Goal: Transaction & Acquisition: Purchase product/service

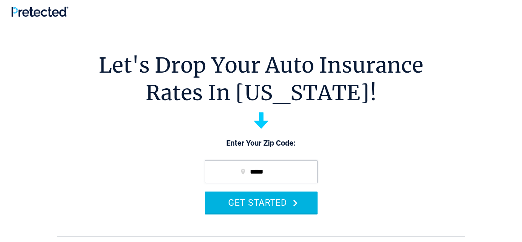
click at [270, 201] on button "GET STARTED" at bounding box center [261, 203] width 113 height 22
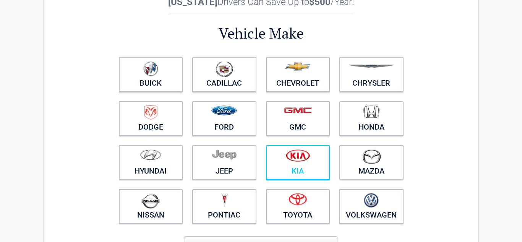
scroll to position [61, 0]
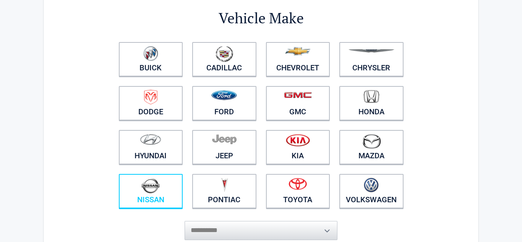
click at [149, 186] on img at bounding box center [150, 186] width 18 height 16
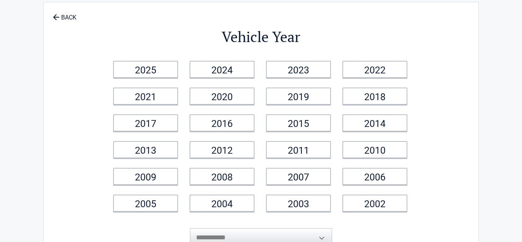
scroll to position [0, 0]
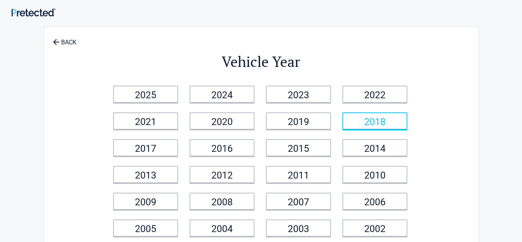
click at [380, 118] on link "2018" at bounding box center [375, 120] width 65 height 17
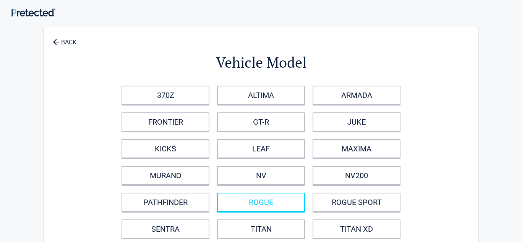
click at [255, 202] on link "ROGUE" at bounding box center [261, 202] width 88 height 19
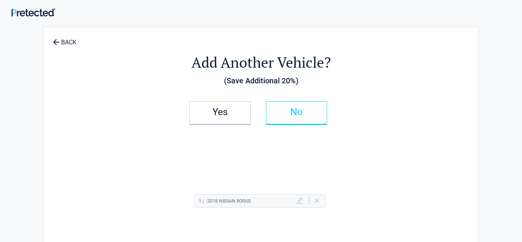
click at [295, 114] on h2 "No" at bounding box center [296, 111] width 45 height 5
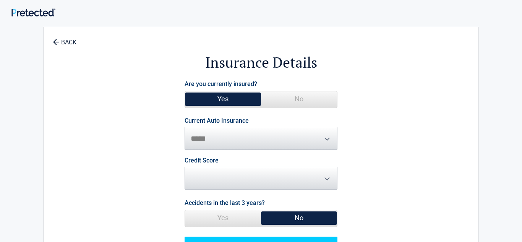
click at [300, 215] on span "No" at bounding box center [299, 217] width 76 height 15
click at [300, 218] on span "No" at bounding box center [299, 217] width 76 height 15
click at [327, 178] on span "Credit Score ********* **** ******* ****" at bounding box center [261, 174] width 153 height 32
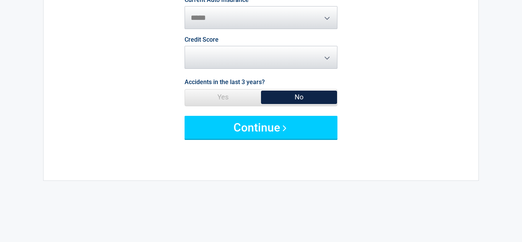
scroll to position [122, 0]
